Goal: Task Accomplishment & Management: Manage account settings

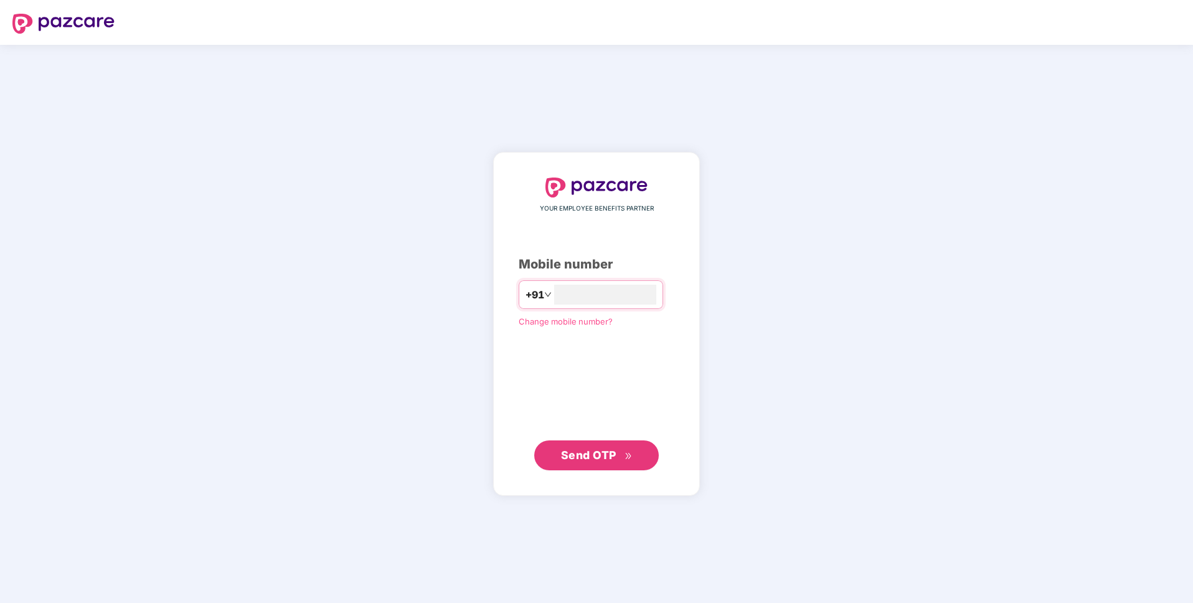
type input "**********"
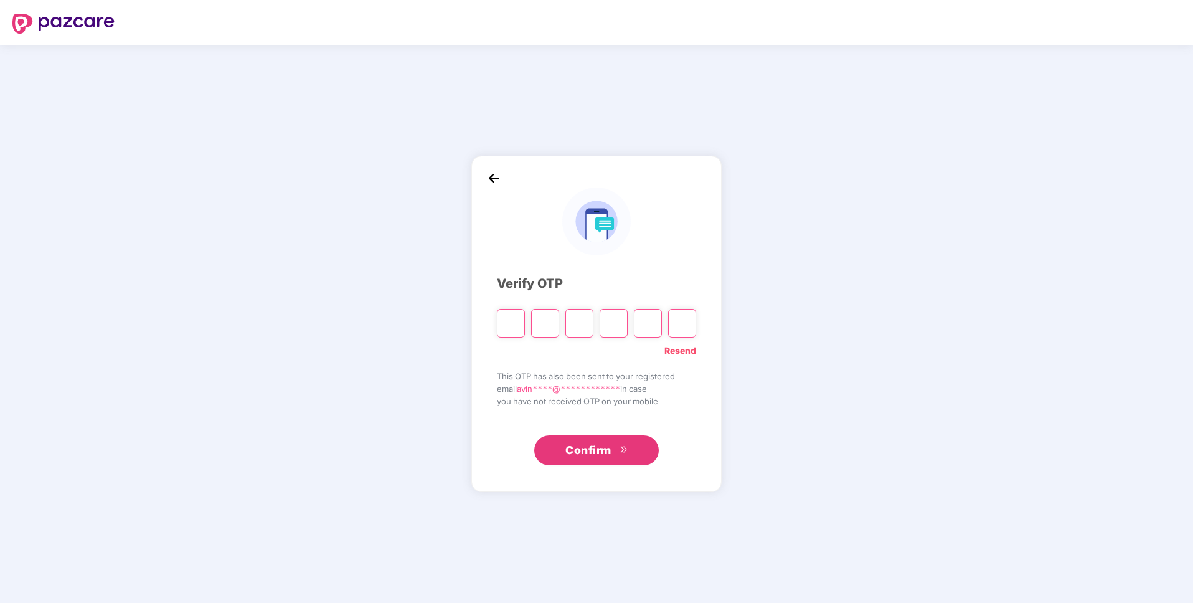
paste input "*"
type input "*"
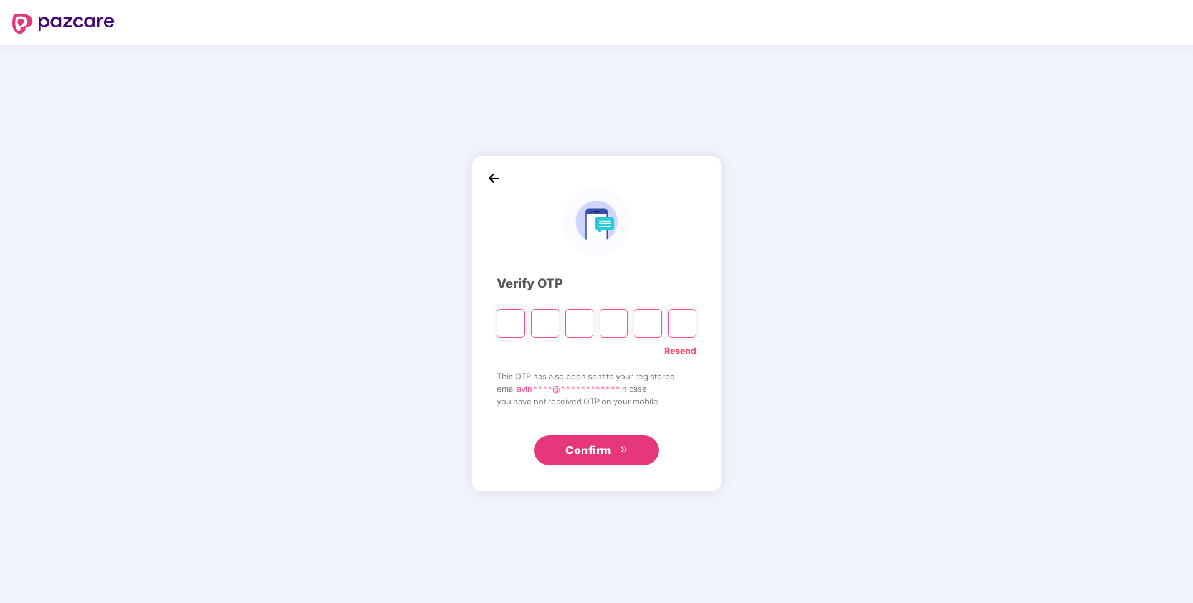
type input "*"
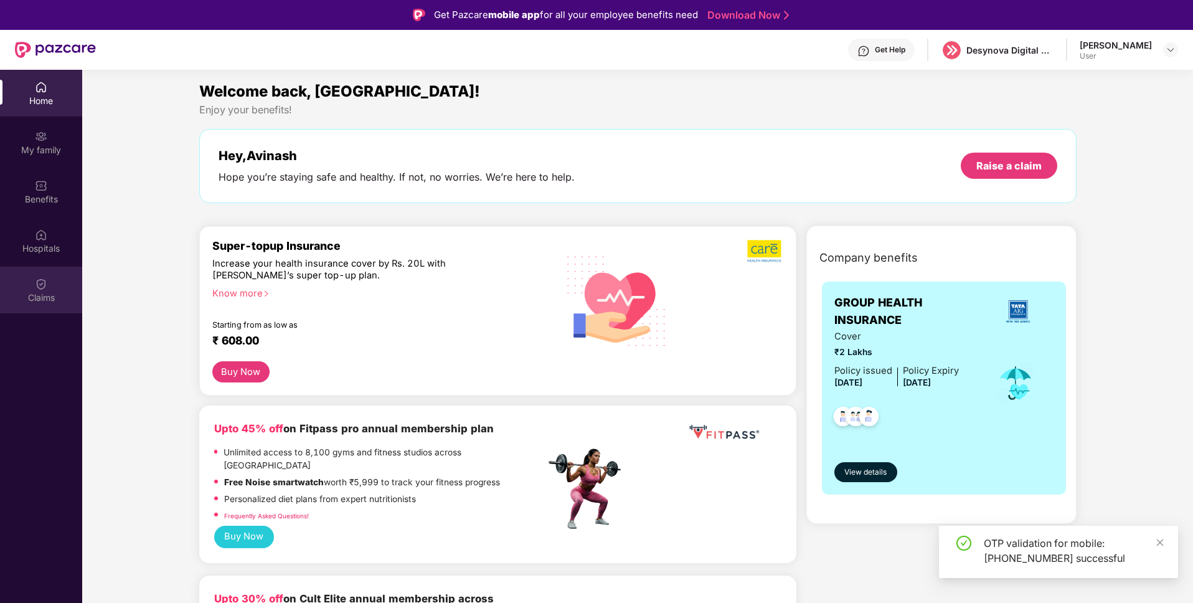
click at [47, 308] on div "Claims" at bounding box center [41, 289] width 82 height 47
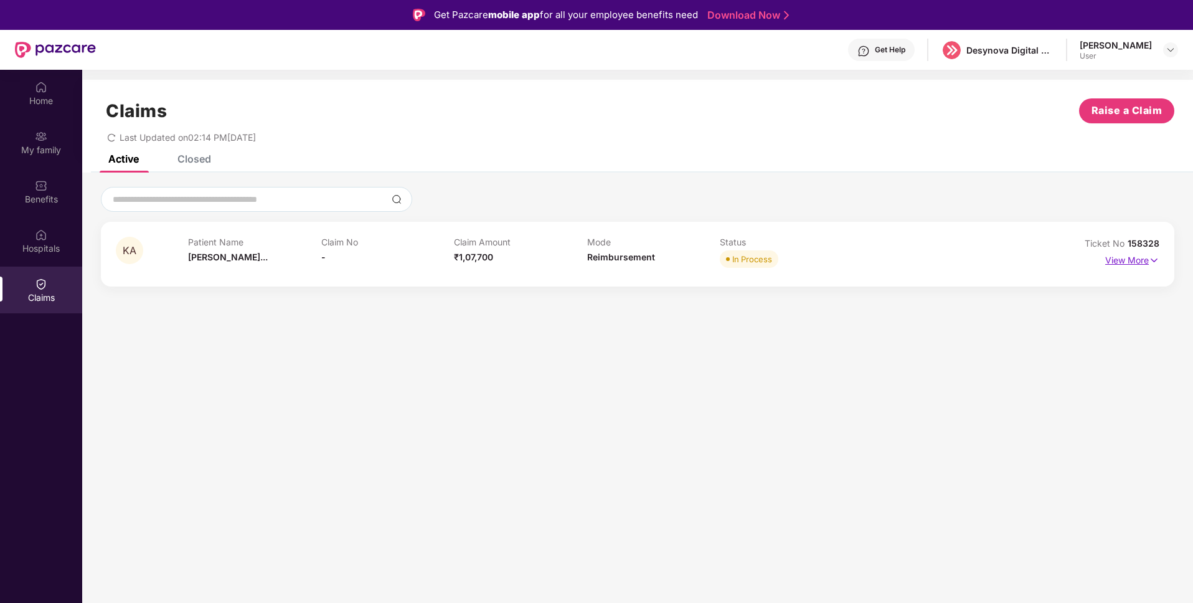
click at [1153, 256] on img at bounding box center [1153, 260] width 11 height 14
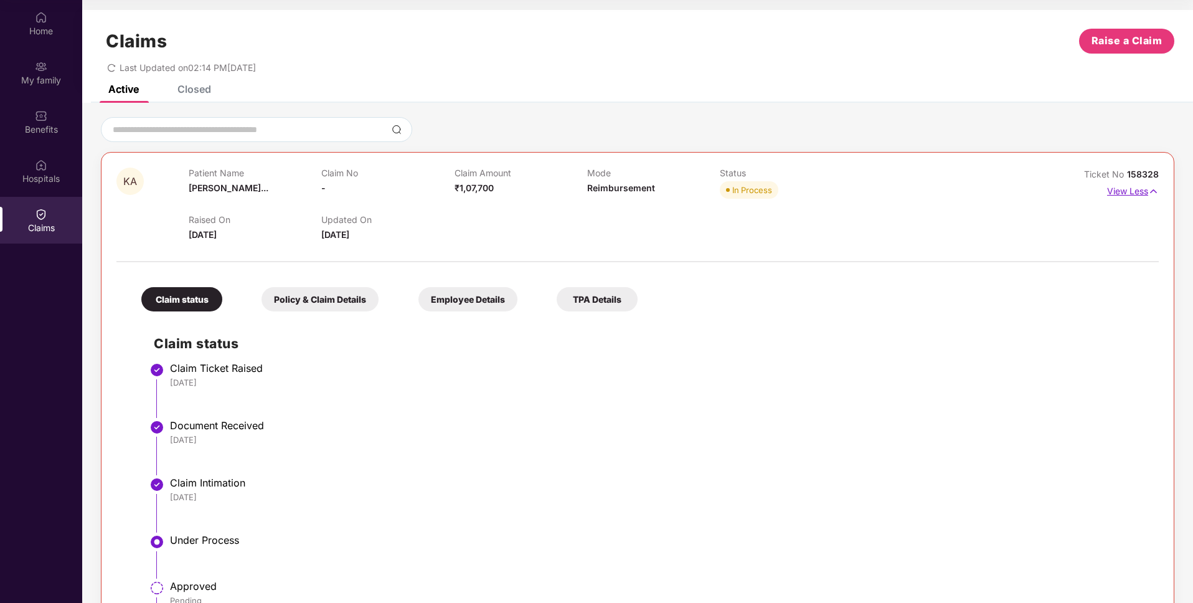
click at [1154, 190] on img at bounding box center [1153, 191] width 11 height 14
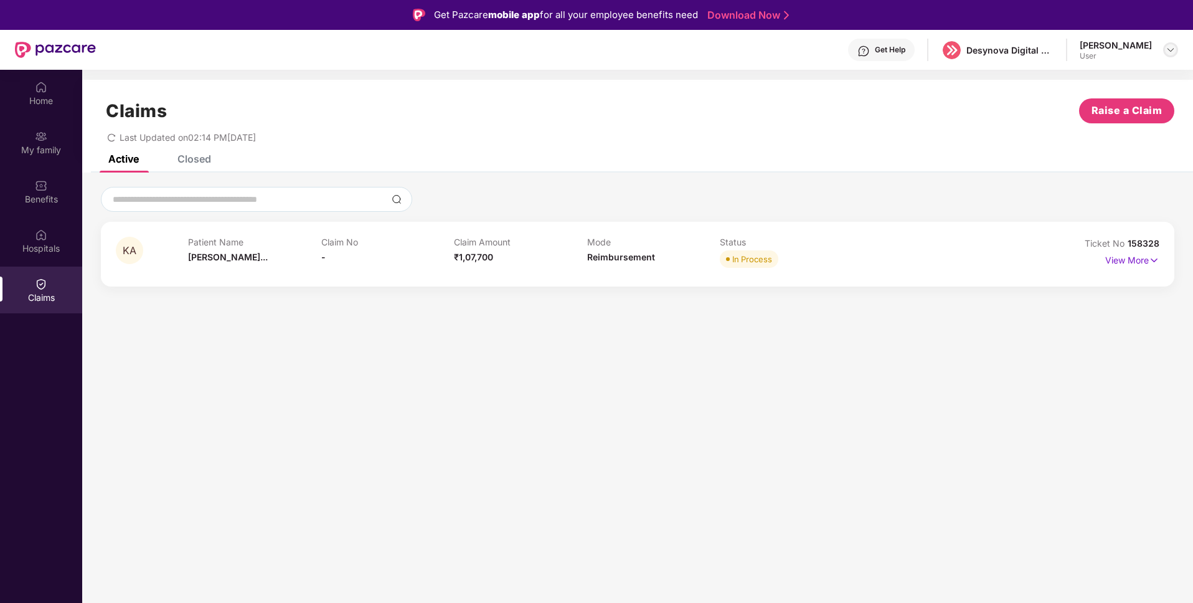
click at [1168, 49] on img at bounding box center [1170, 50] width 10 height 10
click at [1065, 88] on div "Logout" at bounding box center [1112, 79] width 162 height 24
